Goal: Task Accomplishment & Management: Use online tool/utility

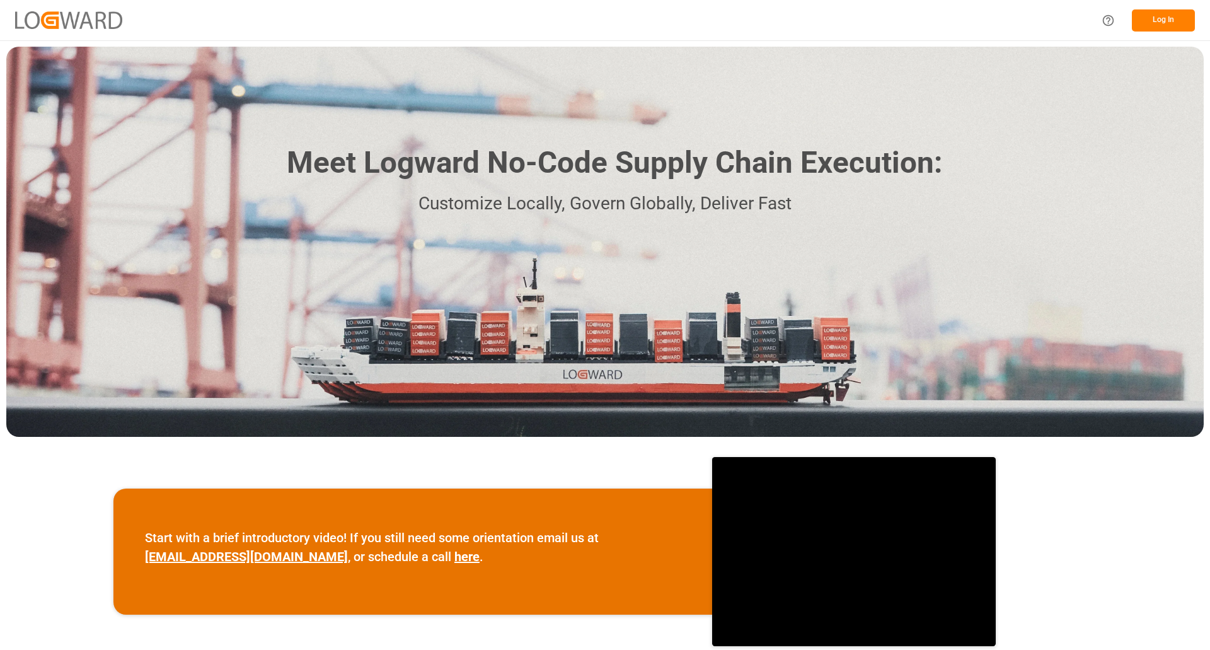
click at [1143, 16] on button "Log In" at bounding box center [1163, 20] width 63 height 22
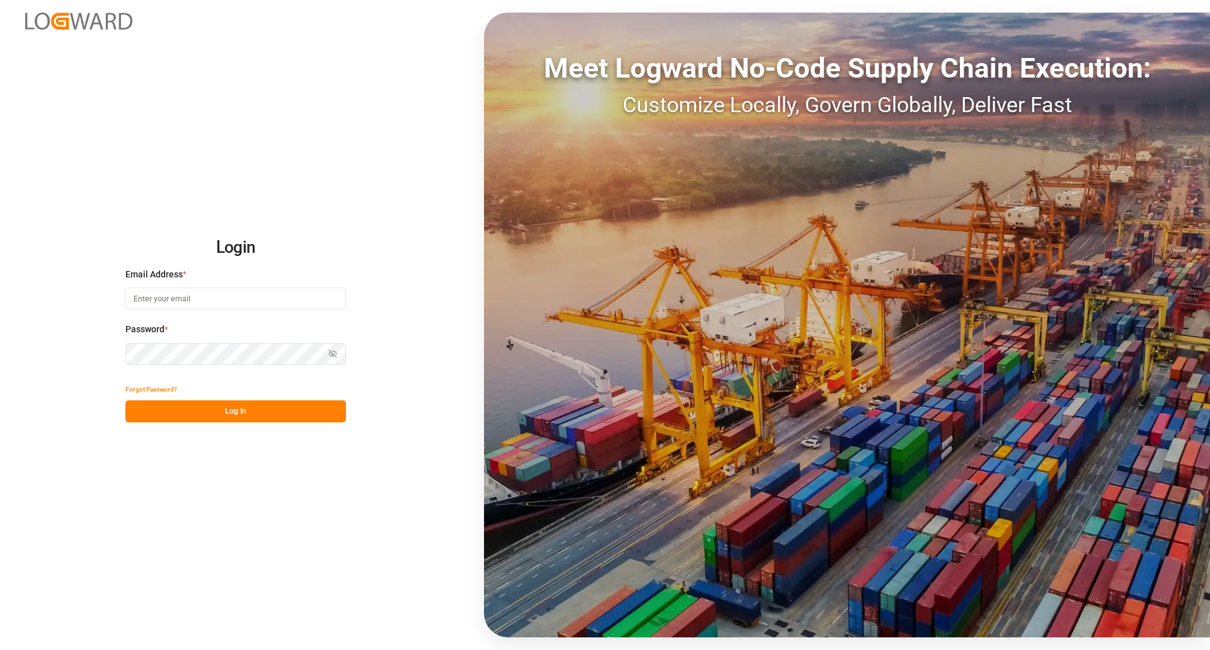
type input "[EMAIL_ADDRESS][DOMAIN_NAME]"
click at [227, 415] on button "Log In" at bounding box center [235, 411] width 221 height 22
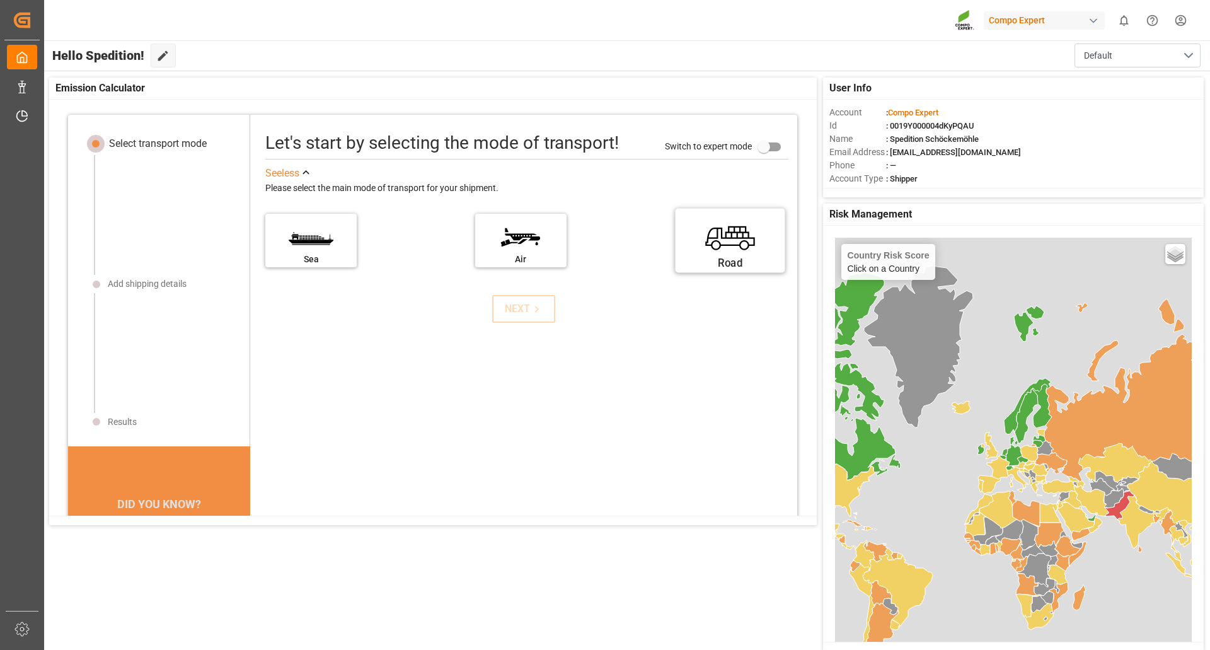
click at [729, 244] on label "Road" at bounding box center [730, 236] width 95 height 53
click at [0, 0] on input "Road" at bounding box center [0, 0] width 0 height 0
click at [531, 306] on icon at bounding box center [536, 309] width 13 height 13
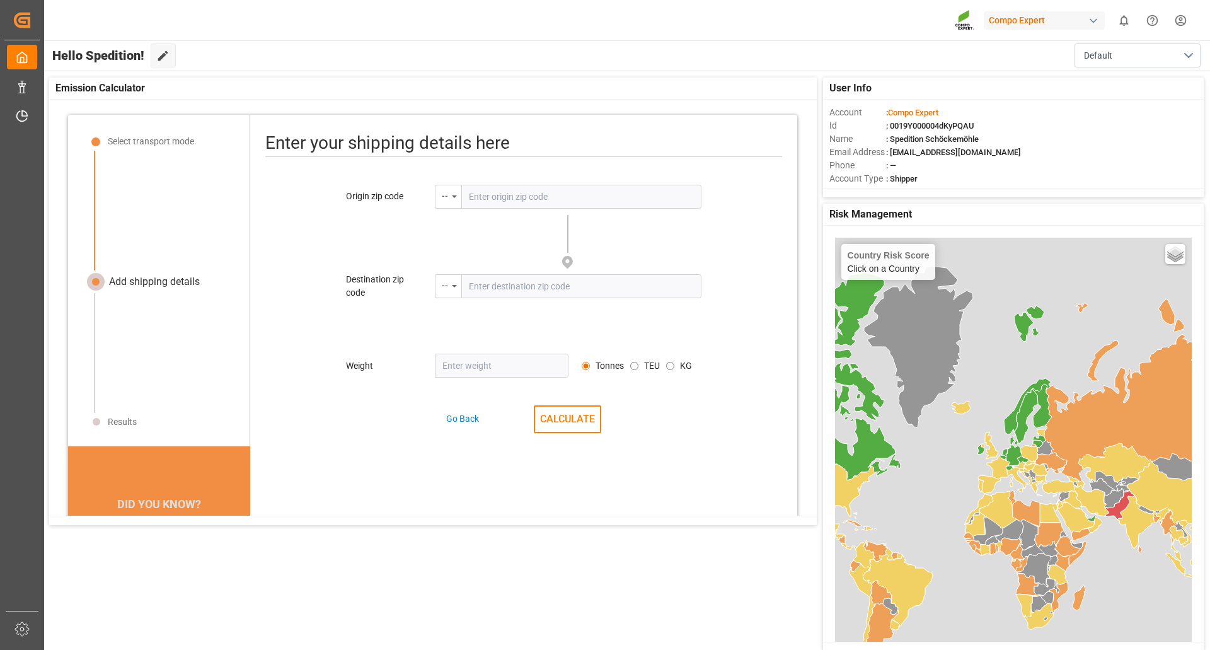
scroll to position [15, 0]
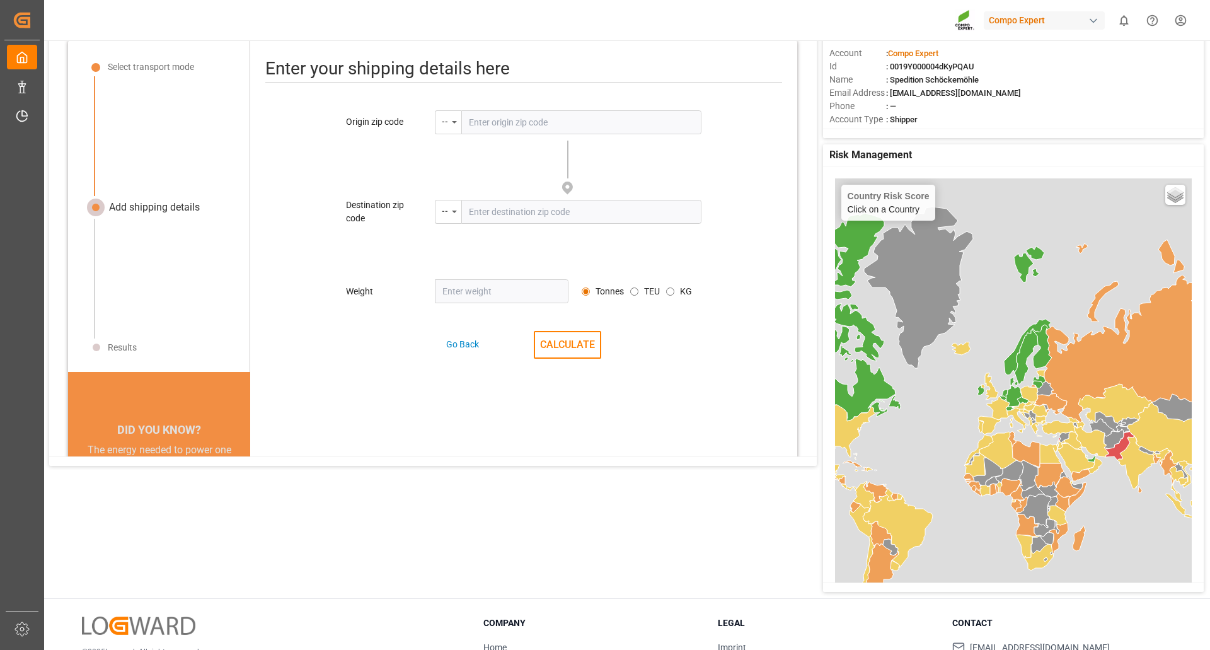
click at [544, 125] on input "text" at bounding box center [581, 122] width 240 height 24
click at [517, 205] on input "text" at bounding box center [581, 212] width 240 height 24
drag, startPoint x: 490, startPoint y: 224, endPoint x: 471, endPoint y: 229, distance: 19.7
click at [488, 224] on div "Destination zip code -- Please enter the zip code" at bounding box center [524, 212] width 356 height 26
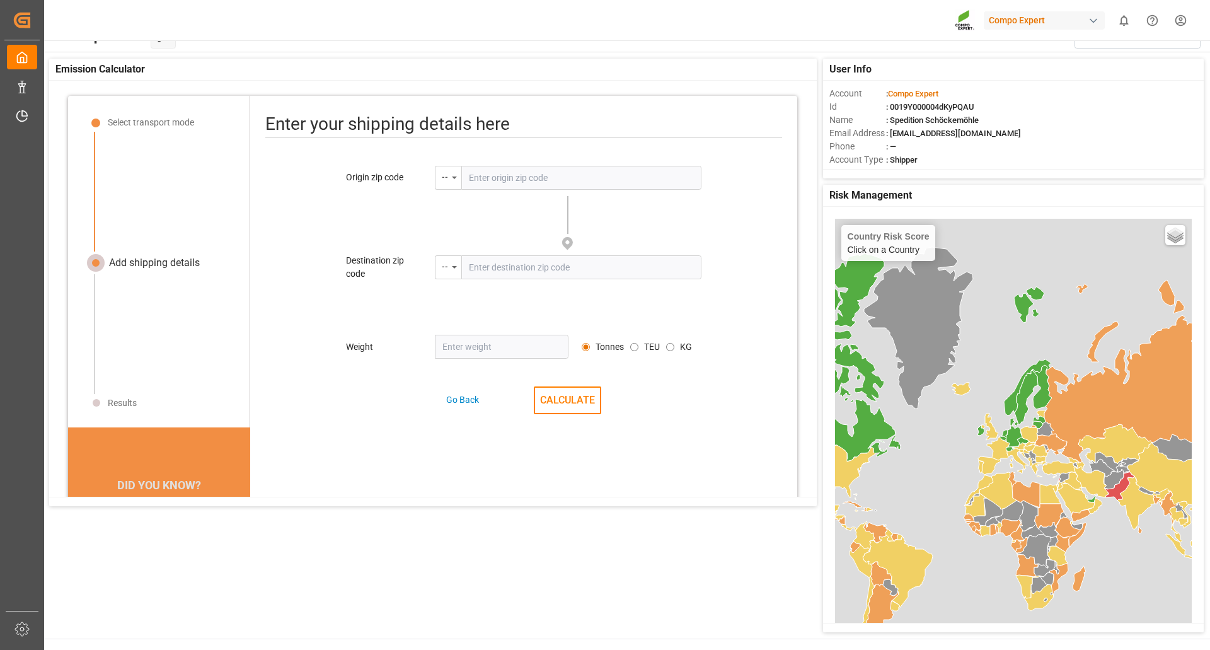
scroll to position [0, 0]
